Goal: Information Seeking & Learning: Learn about a topic

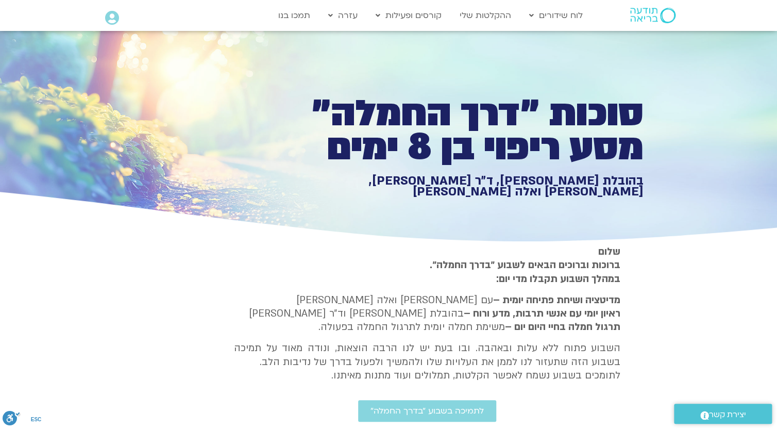
drag, startPoint x: 783, startPoint y: 300, endPoint x: 788, endPoint y: 10, distance: 289.8
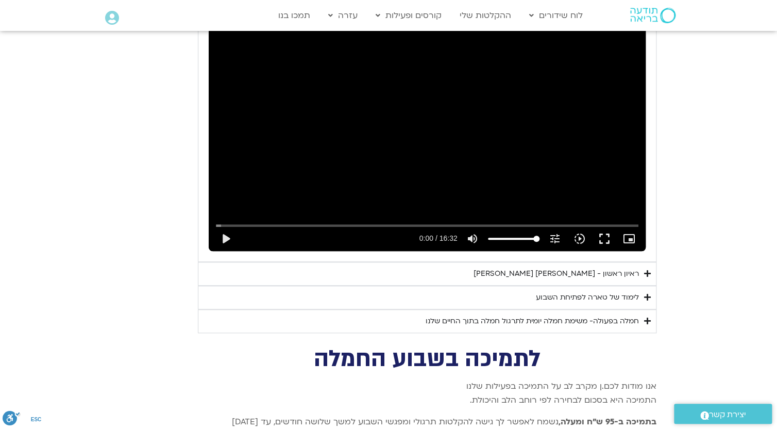
scroll to position [2003, 0]
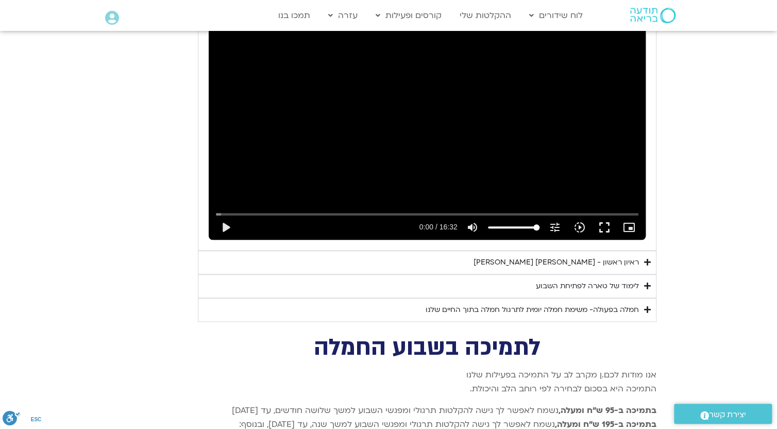
click at [635, 304] on div "חמלה בפעולה- משימת חמלה יומית לתרגול חמלה בתוך החיים שלנו" at bounding box center [532, 310] width 213 height 12
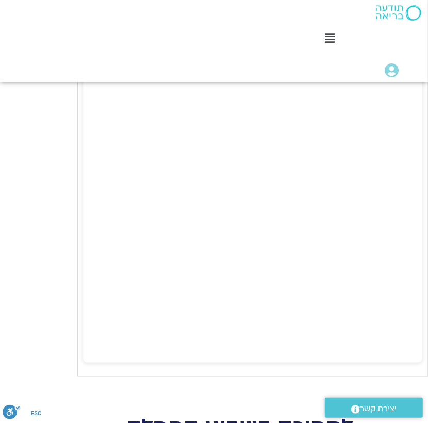
scroll to position [2496, 0]
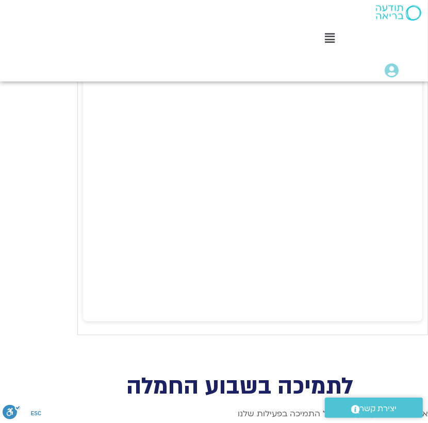
click at [331, 351] on div "לתמיכה בשבוע החמלה" at bounding box center [252, 374] width 351 height 47
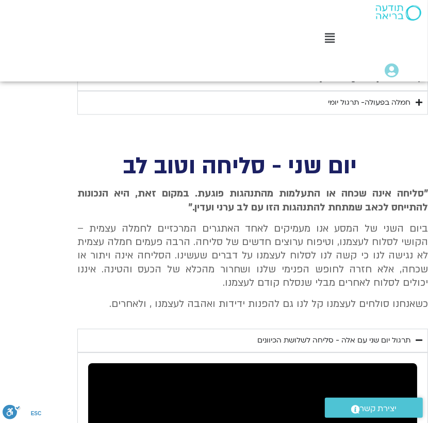
scroll to position [1190, 0]
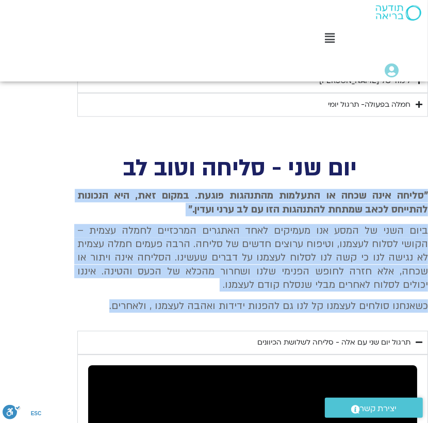
drag, startPoint x: 427, startPoint y: 180, endPoint x: 91, endPoint y: 291, distance: 353.9
click at [91, 291] on div ""סליחה אינה שכחה או התעלמות מהתנהגות פוגעת. במקום זאת, היא הנכונות להתייחס לכאב…" at bounding box center [252, 251] width 351 height 124
copy div ""סליחה אינה שכחה או התעלמות מהתנהגות פוגעת. במקום זאת, היא הנכונות להתייחס לכאב…"
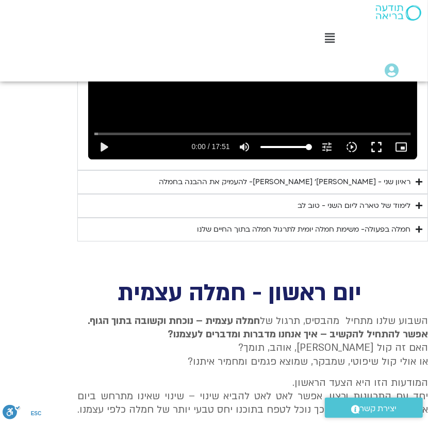
scroll to position [1602, 0]
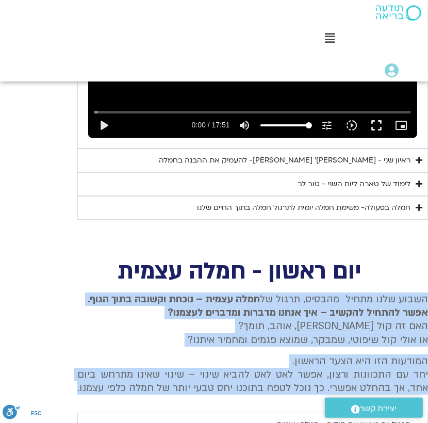
drag, startPoint x: 427, startPoint y: 283, endPoint x: 78, endPoint y: 376, distance: 361.3
click at [78, 376] on div "השבוע שלנו מתחיל מהבסיס, תרגול של חמלה עצמית – נוכחת וקשובה בתוך הגוף. אפשר להת…" at bounding box center [252, 343] width 351 height 103
copy div "השבוע שלנו מתחיל מהבסיס, תרגול של חמלה עצמית – נוכחת וקשובה בתוך הגוף. אפשר להת…"
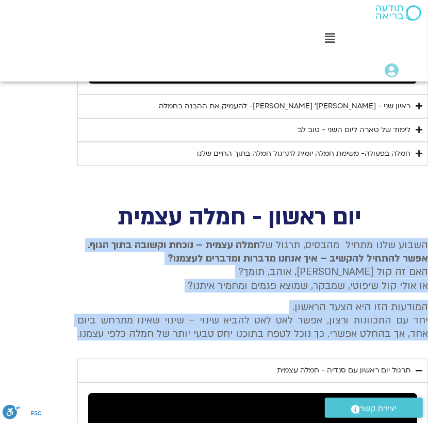
scroll to position [1691, 0]
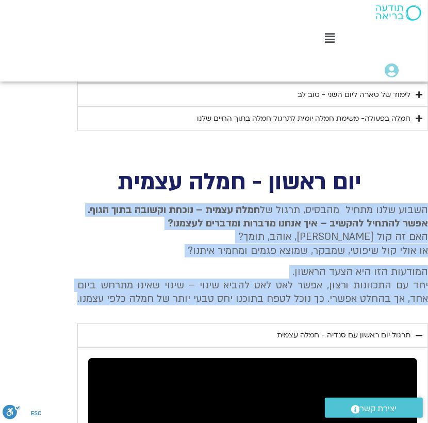
copy div "השבוע שלנו מתחיל מהבסיס, תרגול של חמלה עצמית – נוכחת וקשובה בתוך הגוף. אפשר להת…"
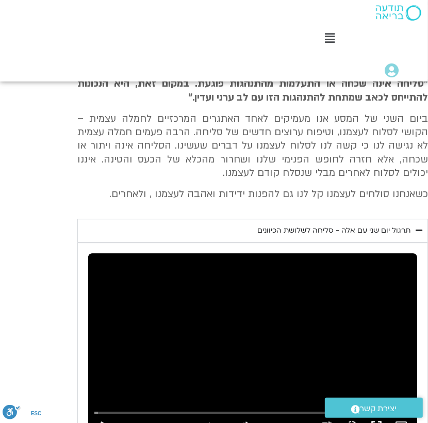
scroll to position [1279, 0]
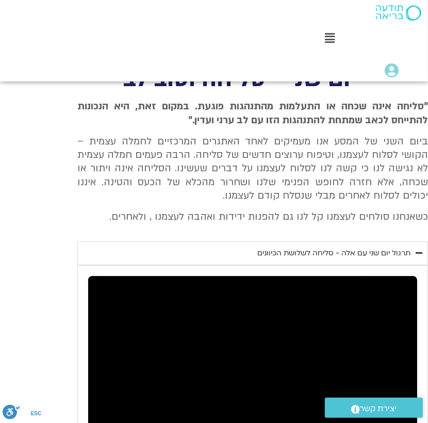
click at [362, 247] on div "תרגול יום שני עם אלה - סליחה לשלושת הכיוונים" at bounding box center [333, 253] width 153 height 12
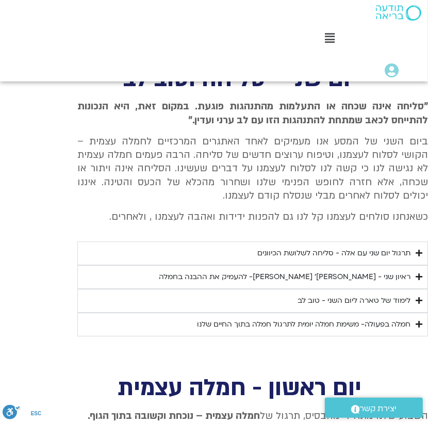
click at [362, 247] on div "תרגול יום שני עם אלה - סליחה לשלושת הכיוונים" at bounding box center [333, 253] width 153 height 12
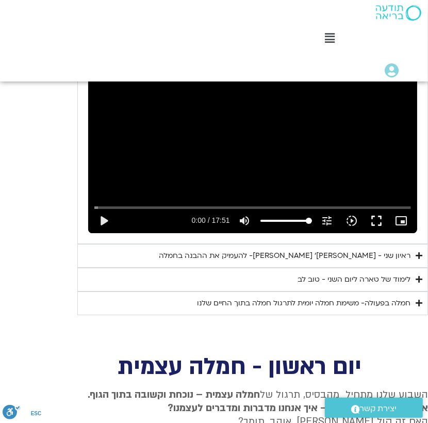
scroll to position [1554, 0]
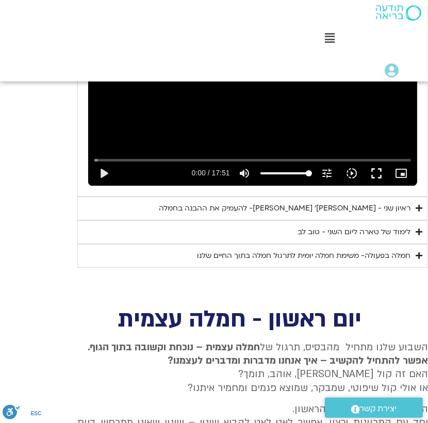
click at [315, 250] on div "חמלה בפעולה- משימת חמלה יומית לתרגול חמלה בתוך החיים שלנו" at bounding box center [303, 256] width 213 height 12
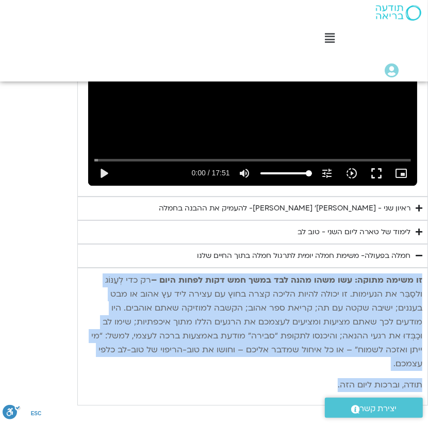
drag, startPoint x: 422, startPoint y: 266, endPoint x: 278, endPoint y: 348, distance: 165.6
click at [278, 348] on div "זו משימה מתוקה: עשו משהו מהנה לבד במשך חמש דקות לפחות היום – רק כדי לְעַנּוֹג ו…" at bounding box center [252, 332] width 339 height 119
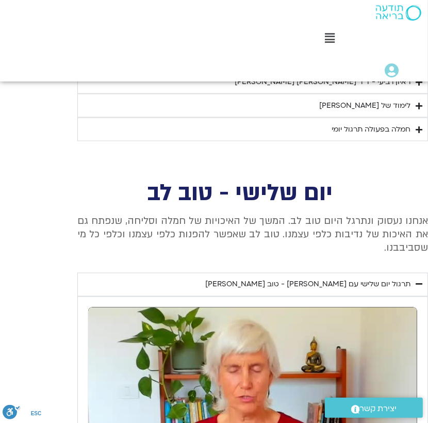
scroll to position [764, 0]
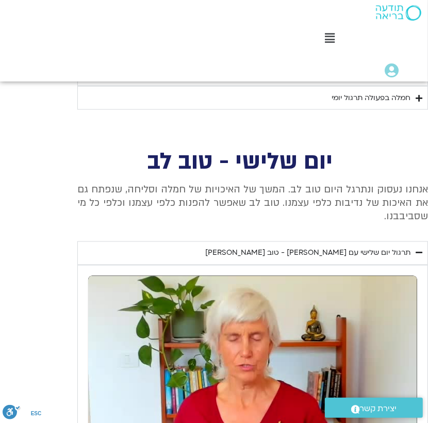
drag, startPoint x: 426, startPoint y: 175, endPoint x: 322, endPoint y: 198, distance: 107.2
click at [322, 198] on p "אנחנו נעסוק ונתרגל היום טוב לב. המשך של האיכויות של חמלה וסליחה, שנפתח גם את הא…" at bounding box center [252, 203] width 351 height 41
copy p "אנחנו נעסוק ונתרגל היום טוב לב. המשך של האיכויות של חמלה וסליחה, שנפתח גם את הא…"
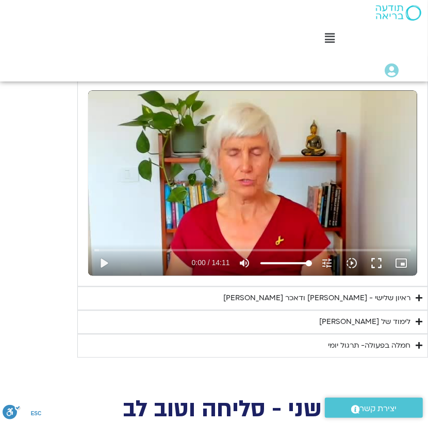
scroll to position [1017, 0]
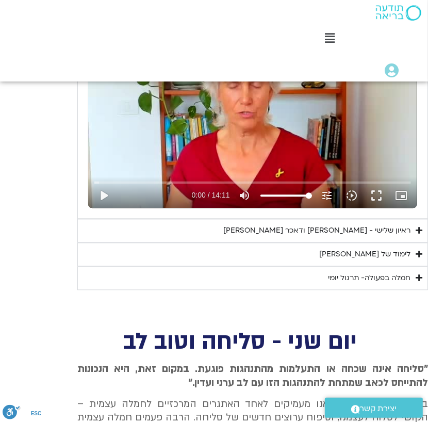
click at [393, 224] on div "ראיון שלישי - [PERSON_NAME] ודאכר [PERSON_NAME]" at bounding box center [316, 230] width 187 height 12
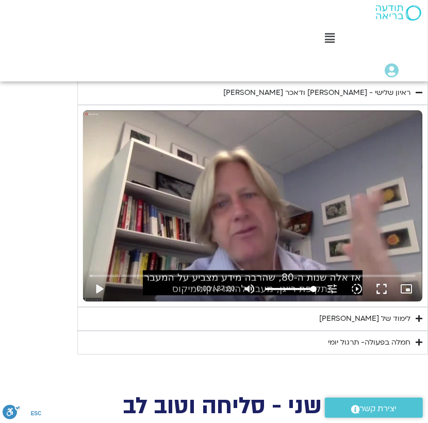
scroll to position [1085, 0]
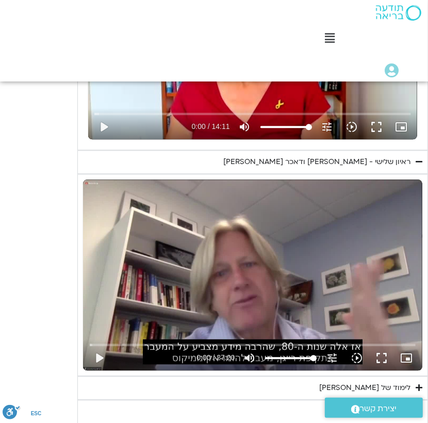
click at [388, 156] on div "ראיון שלישי - [PERSON_NAME] ודאכר [PERSON_NAME]" at bounding box center [316, 162] width 187 height 12
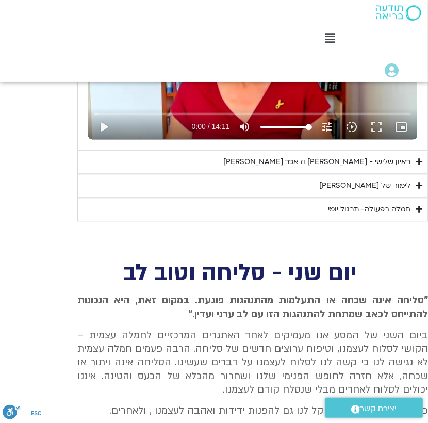
click at [392, 179] on div "לימוד של [PERSON_NAME]" at bounding box center [364, 185] width 91 height 12
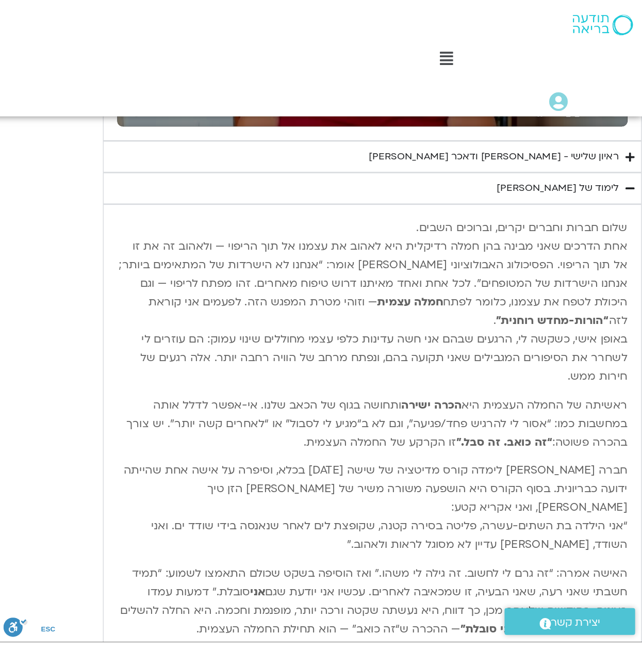
scroll to position [1154, 0]
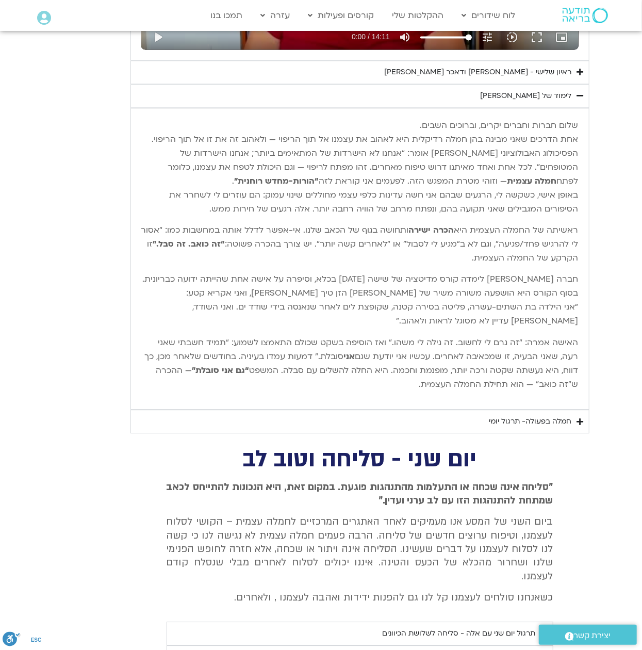
drag, startPoint x: 576, startPoint y: 129, endPoint x: 347, endPoint y: 383, distance: 341.7
click at [347, 383] on div "שלום חברות וחברים יקרים, וברוכים השבים. אחת הדרכים שאני מבינה בהן חמלה רדיקלית …" at bounding box center [359, 259] width 437 height 280
copy div "lore ipsum dolors ametc, adipisc elits. doe tempor inci utlab etd magn aliquae …"
click at [551, 422] on div "חמלה בפעולה- תרגול יומי" at bounding box center [530, 421] width 82 height 12
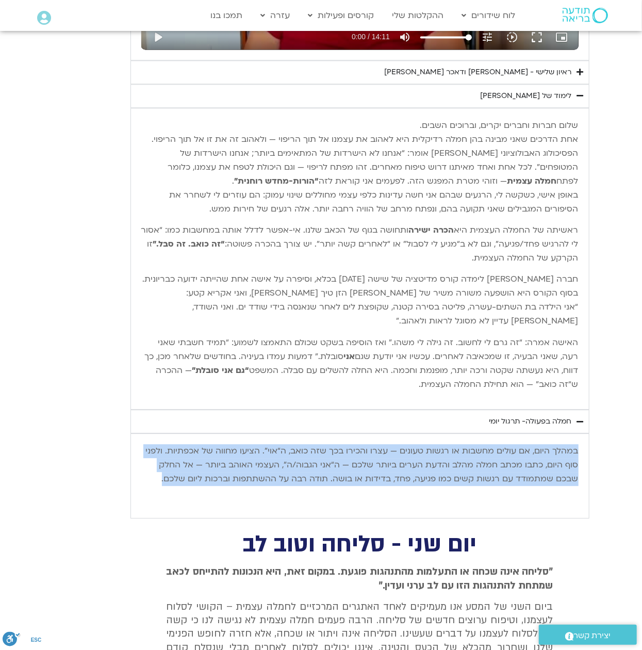
drag, startPoint x: 576, startPoint y: 454, endPoint x: 153, endPoint y: 478, distance: 424.5
click at [153, 428] on p "במהלך היום, אם עולים מחשבות או רגשות טעונים — עצרו והכירו בכך שזה כואב, ה“אוי”.…" at bounding box center [359, 465] width 437 height 42
copy p "במהלך היום, אם עולים מחשבות או רגשות טעונים — עצרו והכירו בכך שזה כואב, ה“אוי”.…"
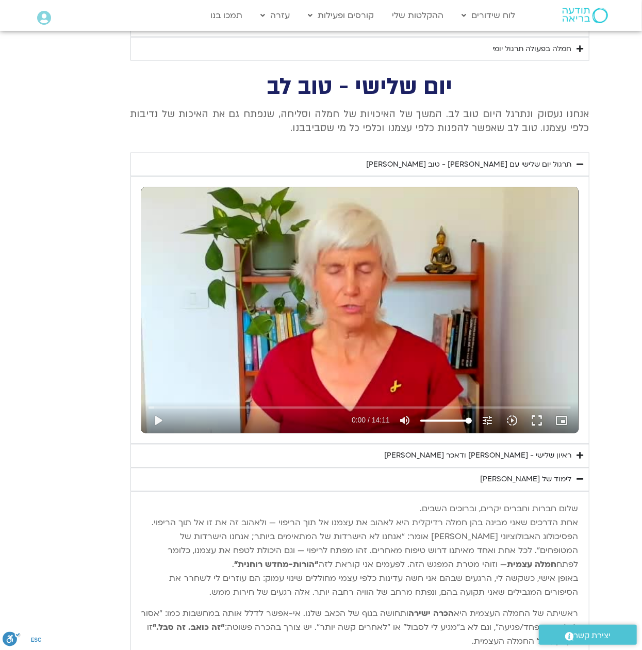
scroll to position [741, 0]
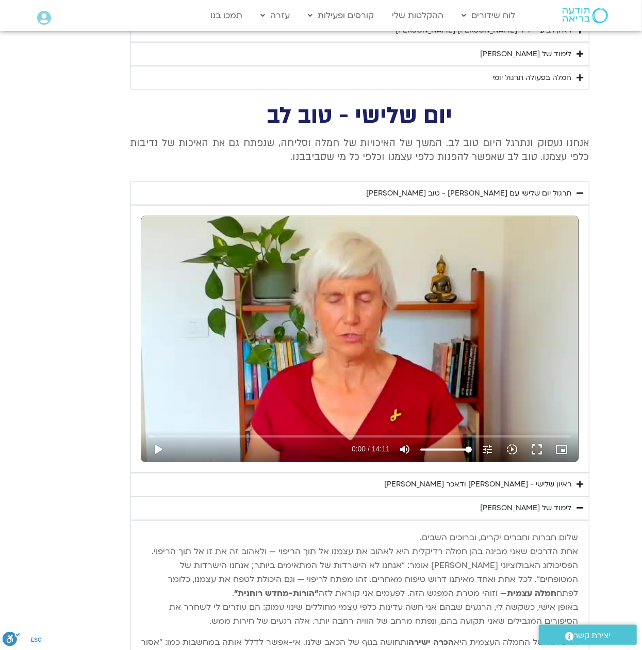
click at [529, 189] on div "תרגול יום שלישי עם [PERSON_NAME] - טוב [PERSON_NAME]" at bounding box center [469, 193] width 205 height 12
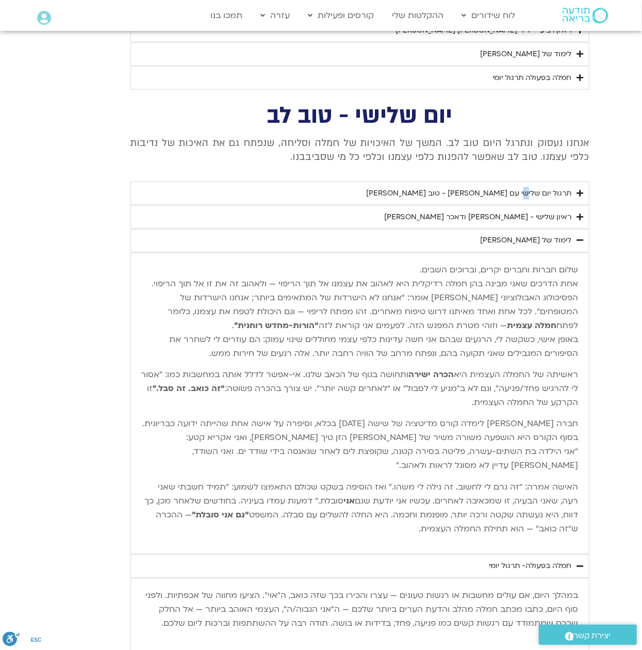
click at [529, 189] on div "תרגול יום שלישי עם [PERSON_NAME] - טוב [PERSON_NAME]" at bounding box center [469, 193] width 205 height 12
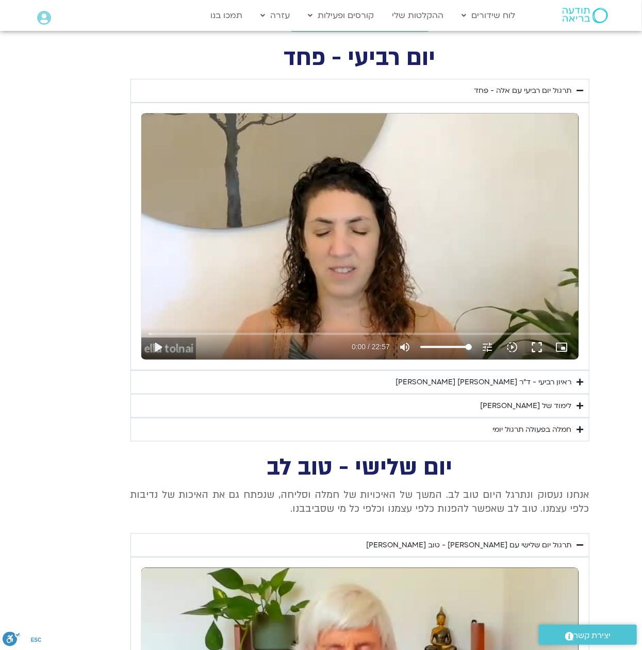
scroll to position [329, 0]
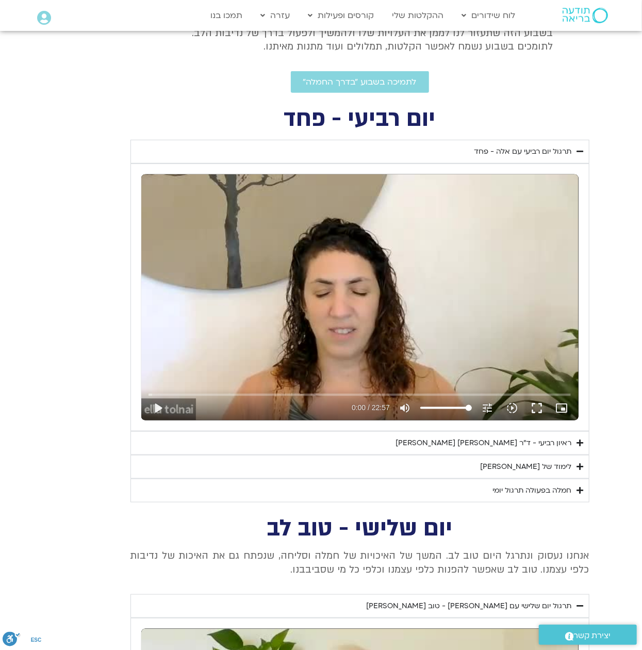
click at [555, 152] on div "תרגול יום רביעי עם אלה - פחד" at bounding box center [522, 151] width 97 height 12
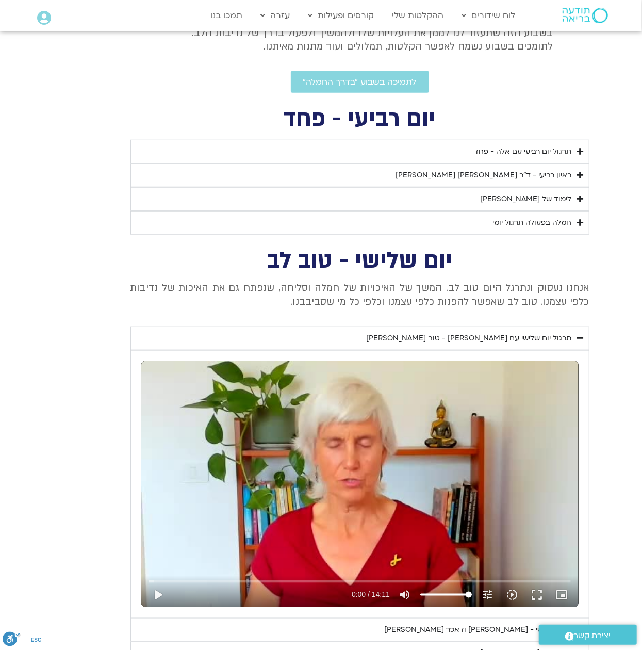
click at [555, 152] on div "תרגול יום רביעי עם אלה - פחד" at bounding box center [522, 151] width 97 height 12
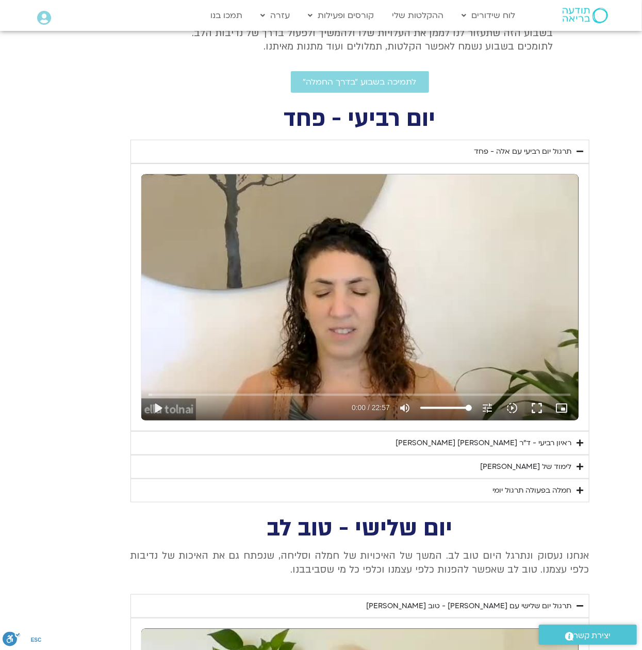
click at [566, 428] on div "לימוד של [PERSON_NAME]" at bounding box center [525, 466] width 91 height 12
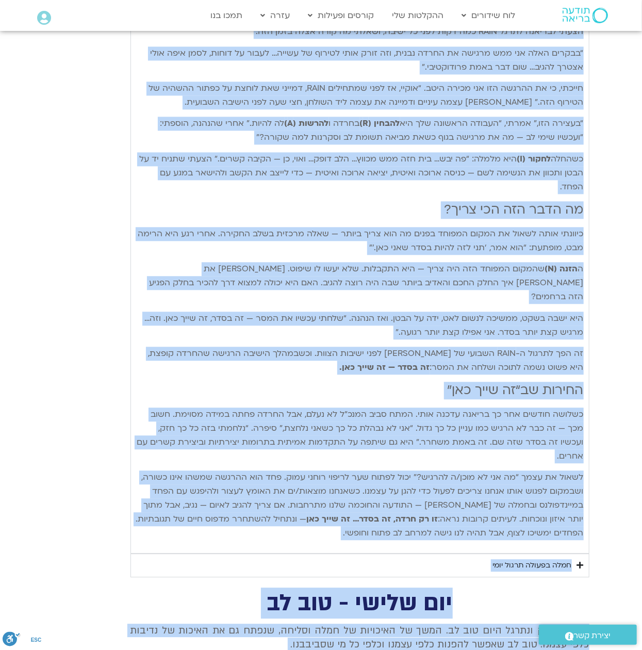
scroll to position [1048, 0]
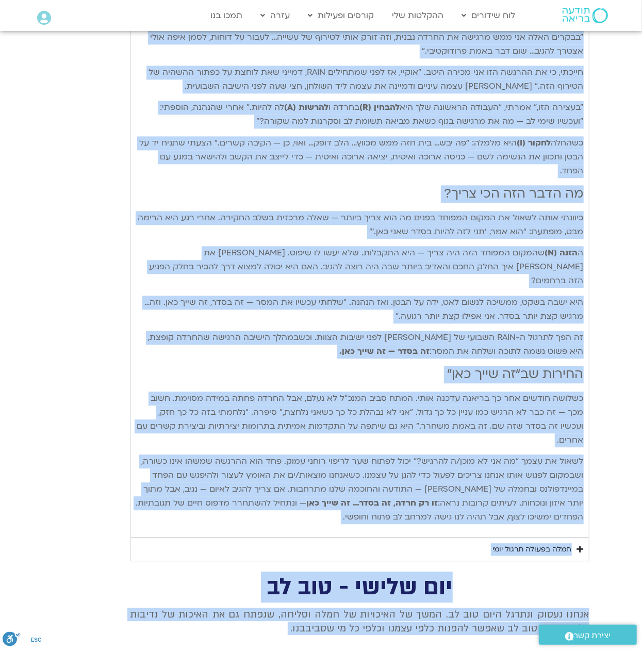
drag, startPoint x: 583, startPoint y: 103, endPoint x: 346, endPoint y: 461, distance: 429.1
click at [346, 428] on div "פנייה אל הפחד בעזרת RAIN בעיבוד מתוך ספרה החדש של [PERSON_NAME]: חמלה רדיקלית –…" at bounding box center [359, 144] width 447 height 759
click at [346, 428] on p "לשאול את עצמך “מה אני לא מוכן/ה להרגיש?” יכול לפתוח שער לריפוי רוחני עמוק. פחד …" at bounding box center [359, 489] width 447 height 70
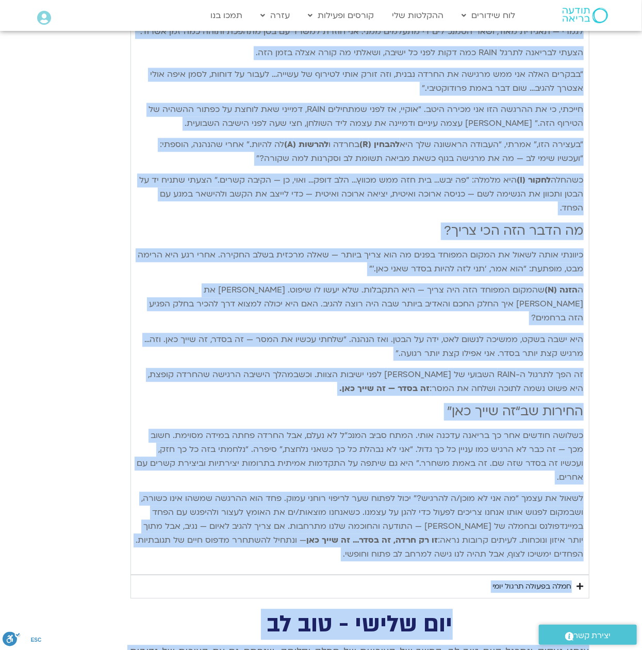
scroll to position [1051, 0]
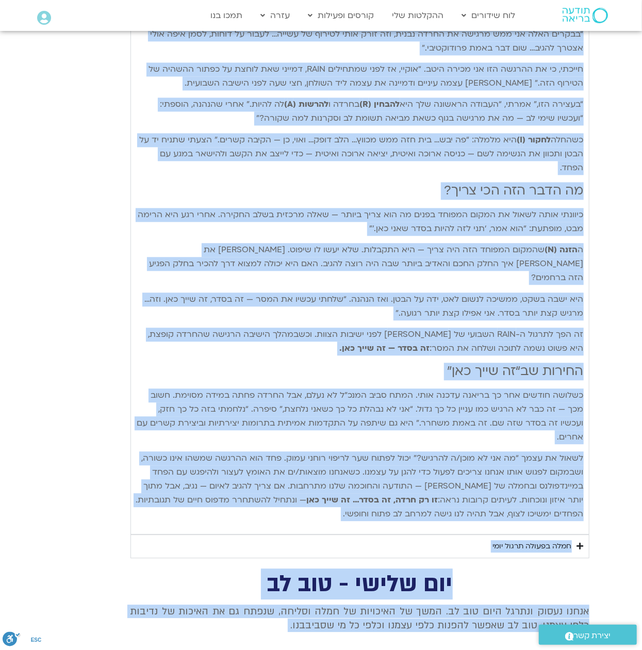
drag, startPoint x: 582, startPoint y: 82, endPoint x: 304, endPoint y: 463, distance: 471.6
click at [304, 428] on div "פנייה אל הפחד בעזרת RAIN בעיבוד מתוך ספרה החדש של [PERSON_NAME]: חמלה רדיקלית –…" at bounding box center [359, 141] width 447 height 759
copy div "lorem ip dolo sitam CONS adipis elit sedd eius te inci: utla etdolor – magna al…"
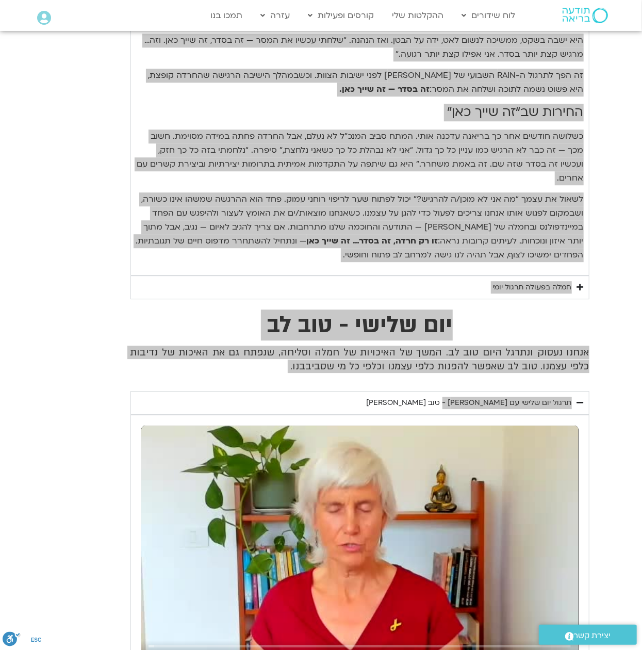
scroll to position [1340, 0]
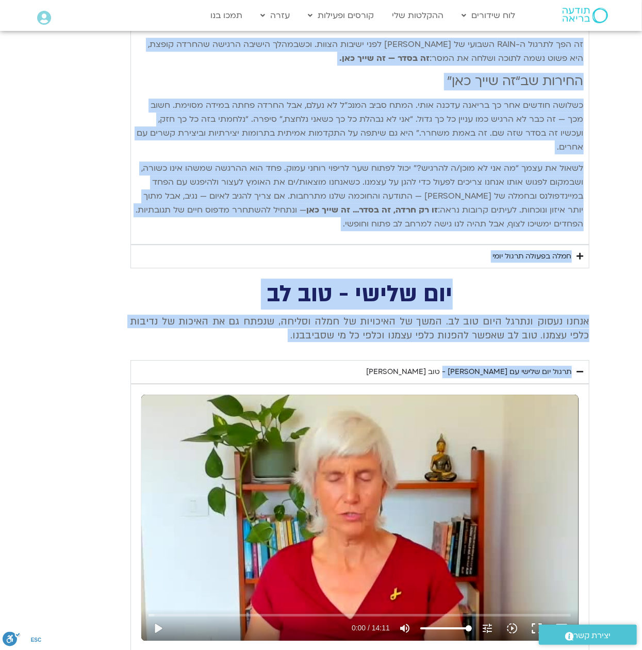
click at [544, 250] on div "חמלה בפעולה תרגול יומי" at bounding box center [532, 256] width 79 height 12
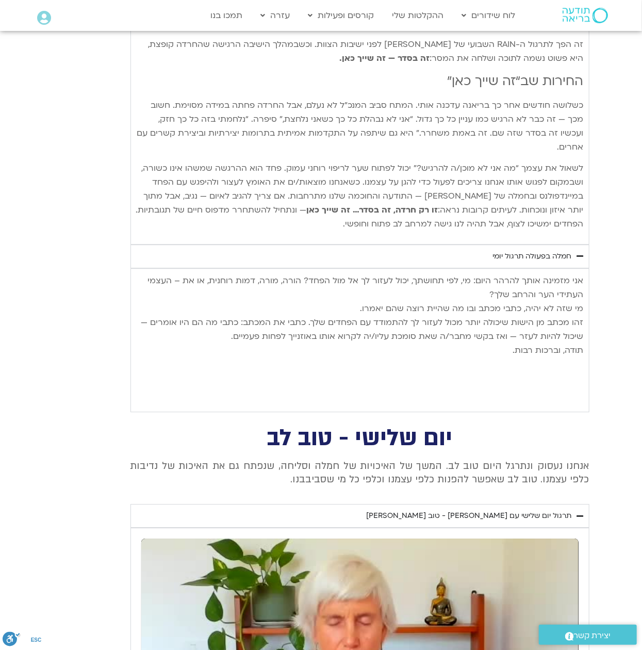
click at [540, 274] on p "אני מזמינה אותך להרהר היום: מי, לפי תחושתך, יכול לעזור לך אל [PERSON_NAME] הפחד…" at bounding box center [359, 316] width 447 height 84
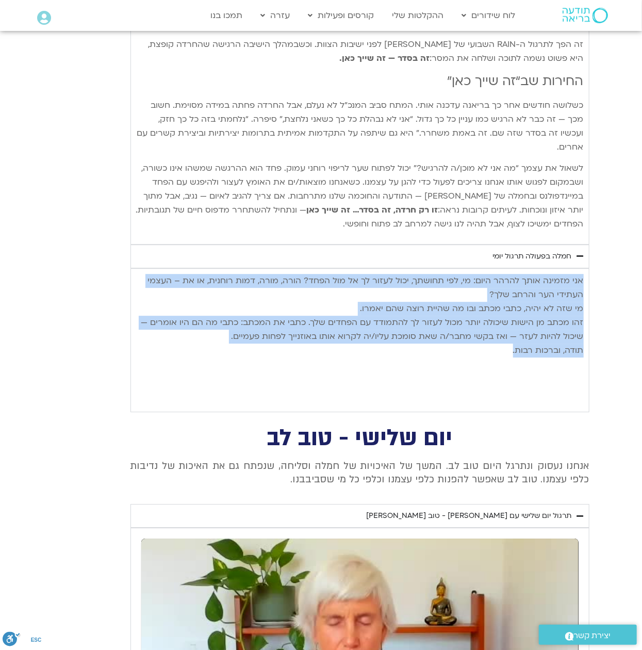
drag, startPoint x: 582, startPoint y: 227, endPoint x: 425, endPoint y: 298, distance: 172.3
click at [425, 298] on p "אני מזמינה אותך להרהר היום: מי, לפי תחושתך, יכול לעזור לך אל [PERSON_NAME] הפחד…" at bounding box center [359, 316] width 447 height 84
copy p "אני מזמינה אותך להרהר היום: מי, לפי תחושתך, יכול לעזור לך אל [PERSON_NAME] הפחד…"
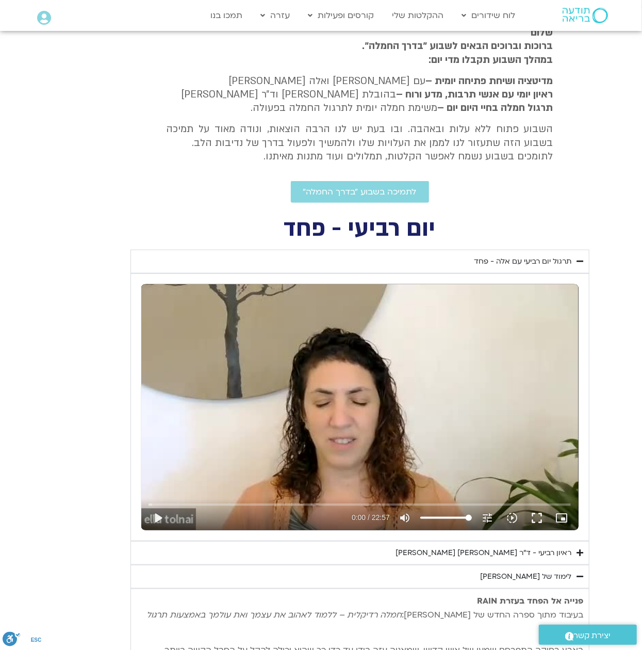
scroll to position [225, 0]
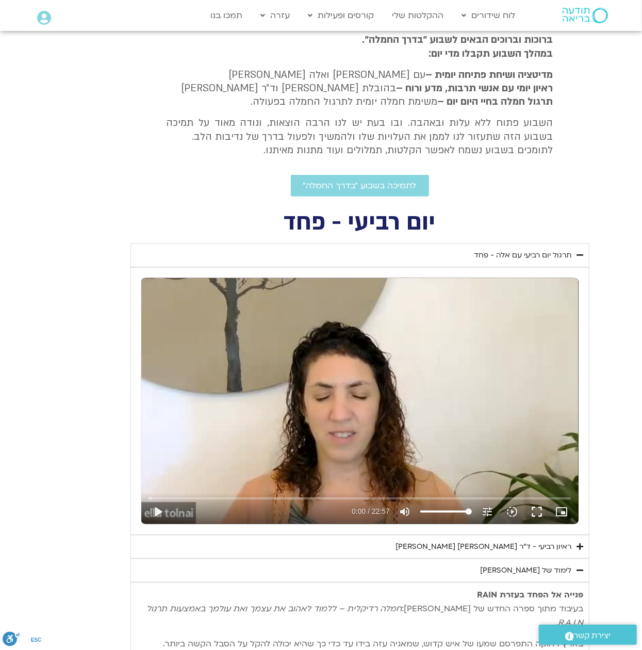
click at [546, 257] on div "תרגול יום רביעי עם אלה - פחד" at bounding box center [522, 255] width 97 height 12
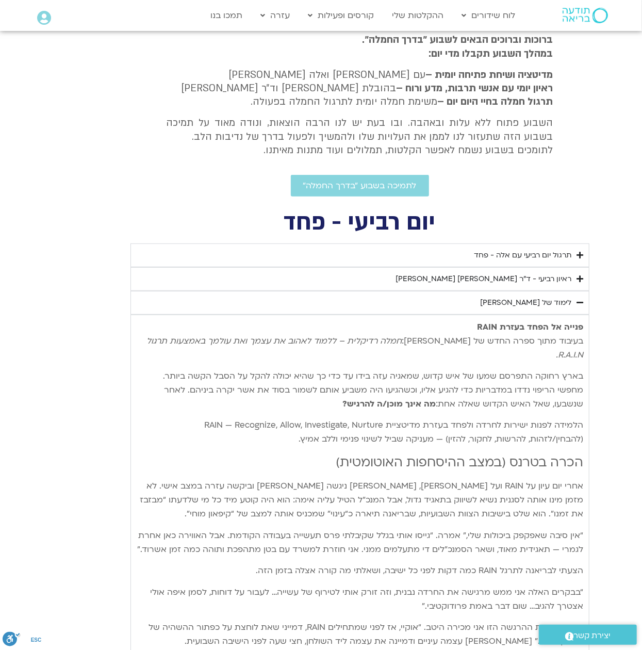
click at [547, 257] on div "תרגול יום רביעי עם אלה - פחד" at bounding box center [522, 255] width 97 height 12
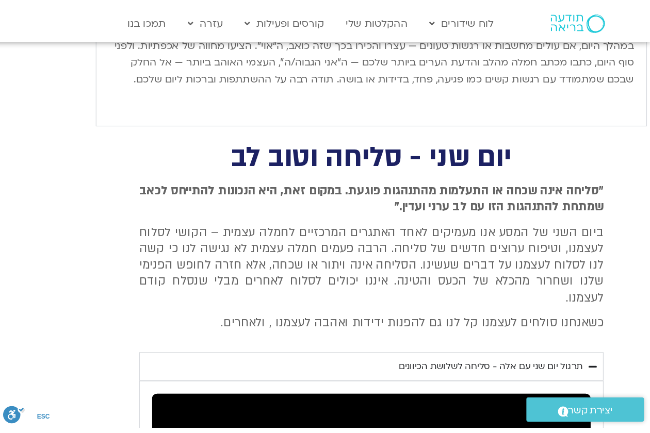
scroll to position [2492, 0]
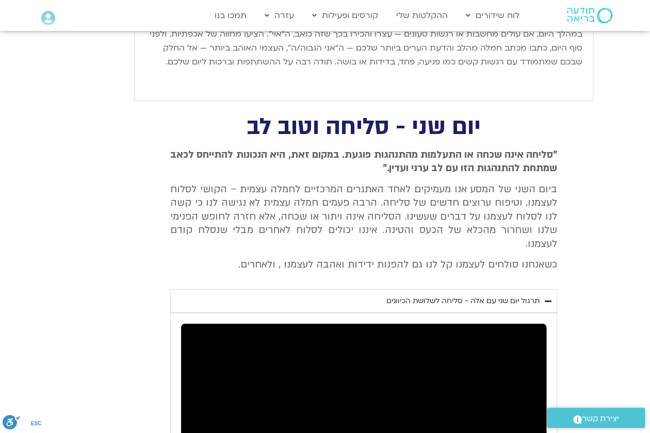
click at [523, 295] on div "תרגול יום שני עם אלה - סליחה לשלושת הכיוונים" at bounding box center [462, 301] width 153 height 12
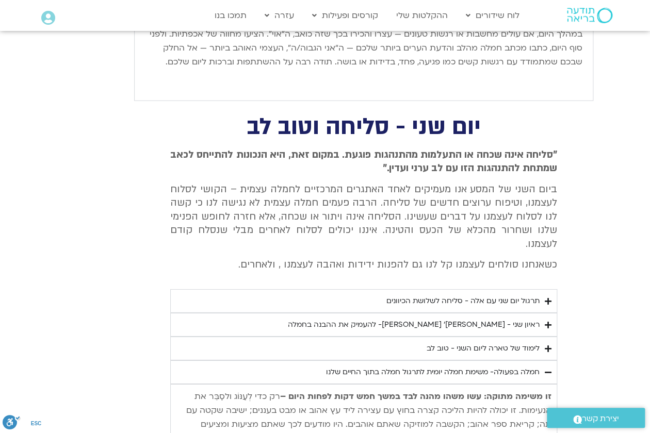
click at [528, 295] on div "תרגול יום שני עם אלה - סליחה לשלושת הכיוונים" at bounding box center [462, 301] width 153 height 12
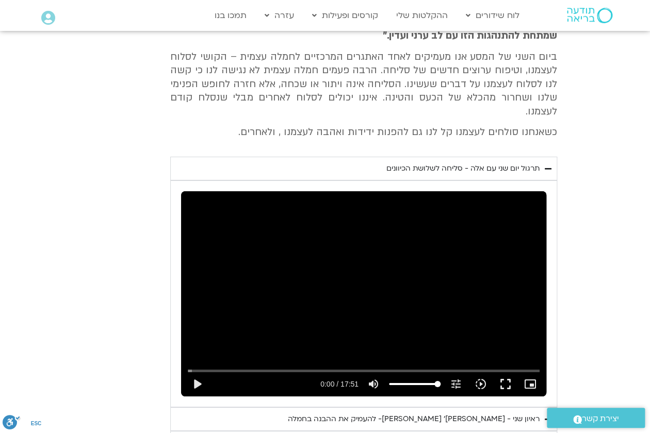
scroll to position [2630, 0]
